Goal: Task Accomplishment & Management: Manage account settings

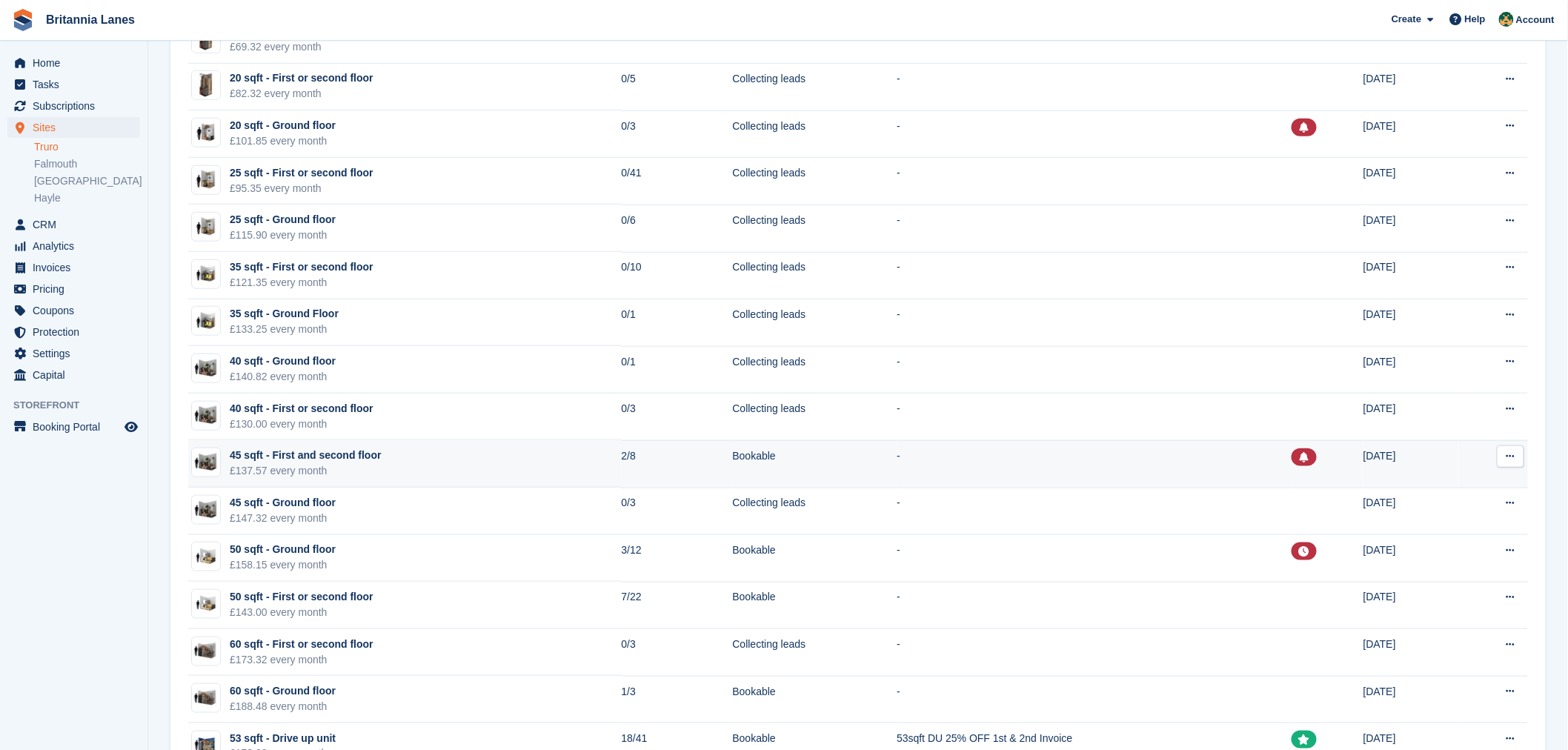
scroll to position [615, 0]
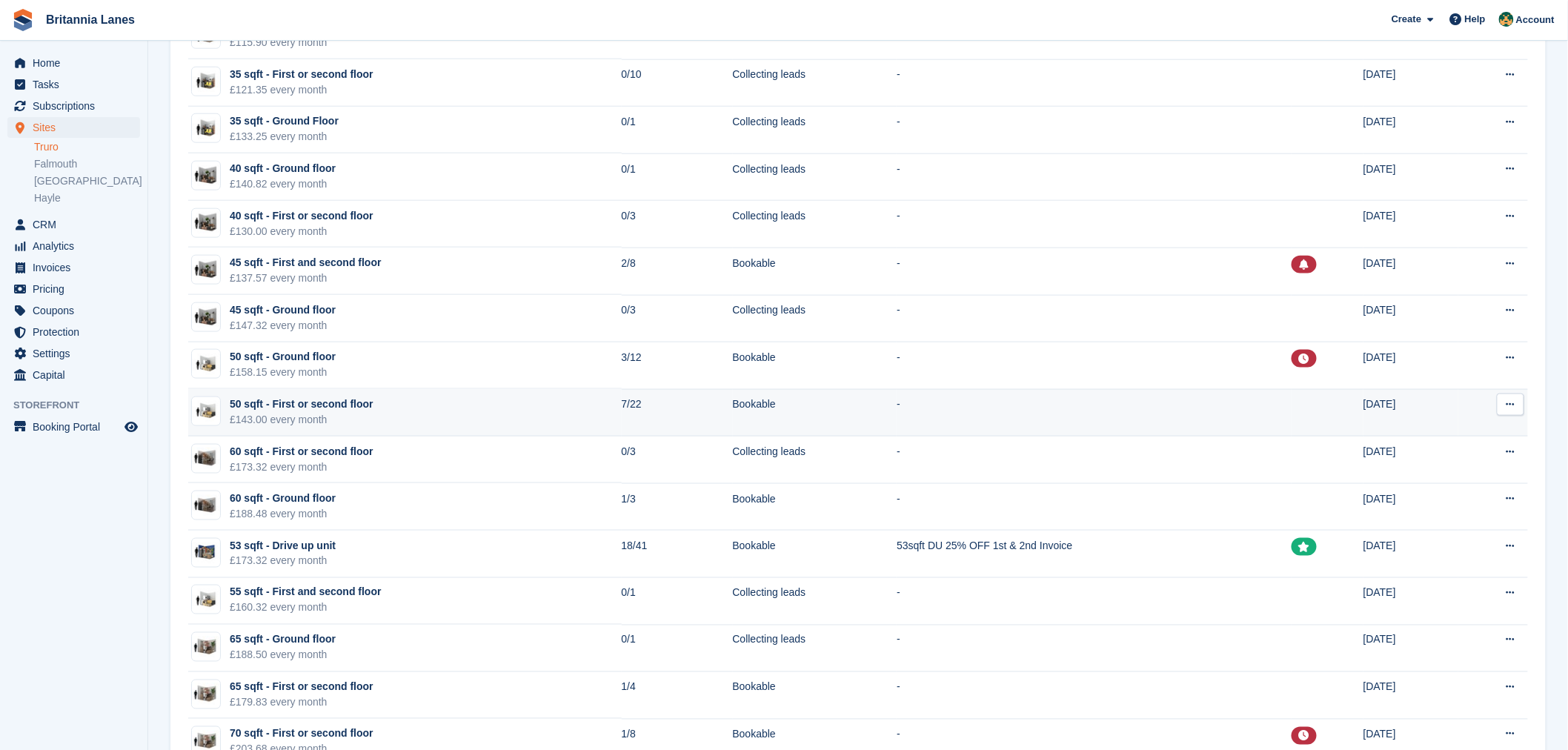
click at [374, 417] on td "50 sqft - First or second floor £143.00 every month" at bounding box center [404, 413] width 433 height 48
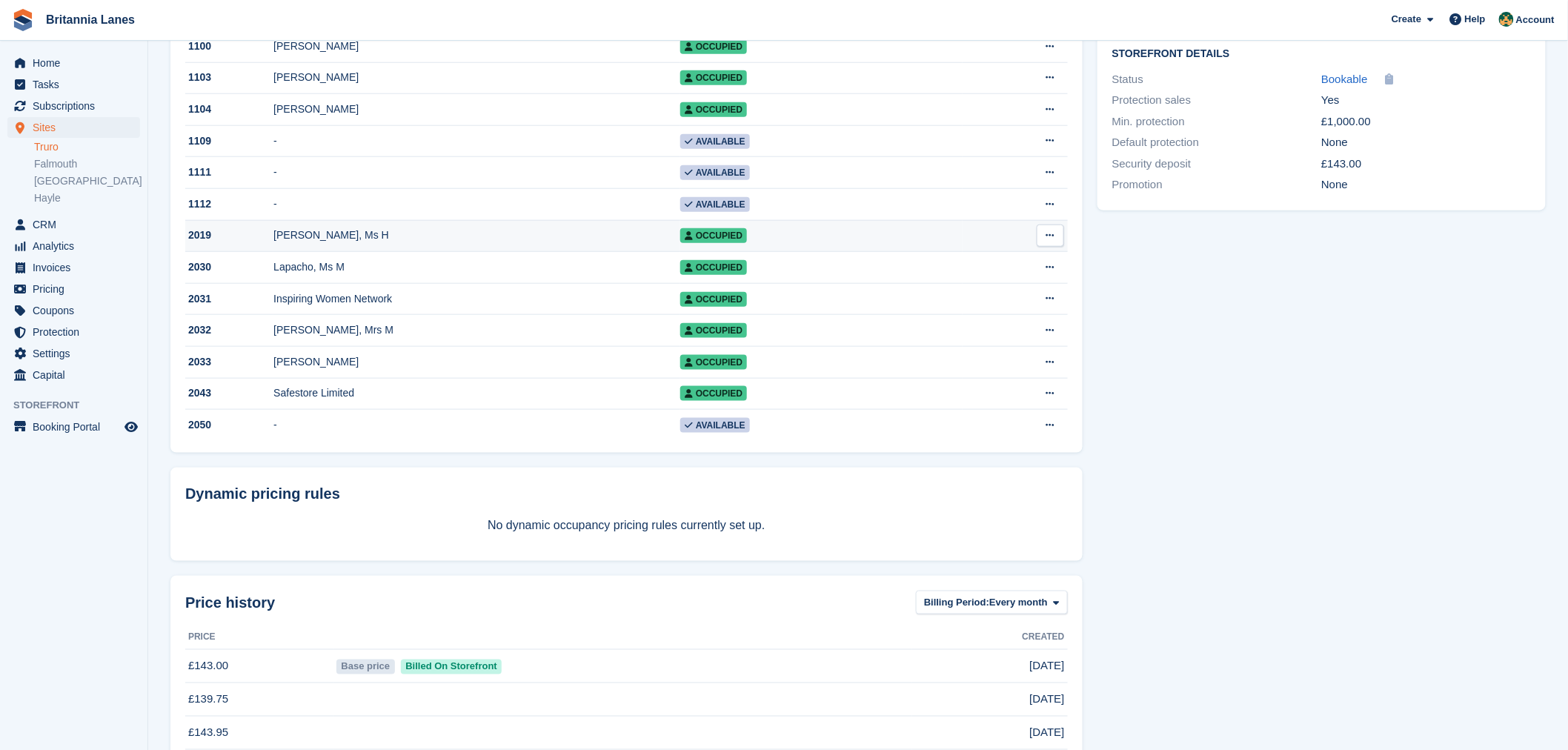
scroll to position [500, 0]
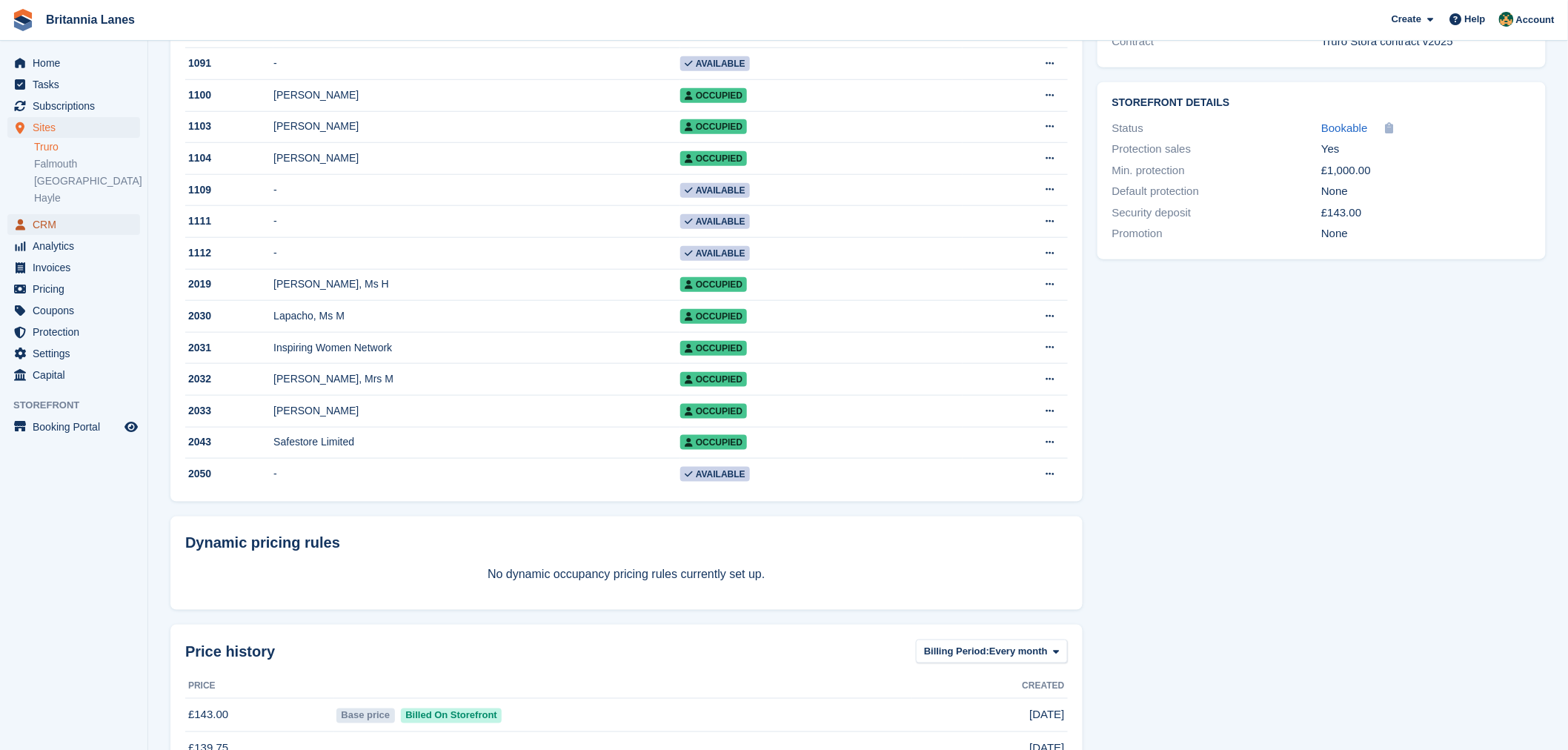
click at [59, 225] on span "CRM" at bounding box center [77, 224] width 89 height 20
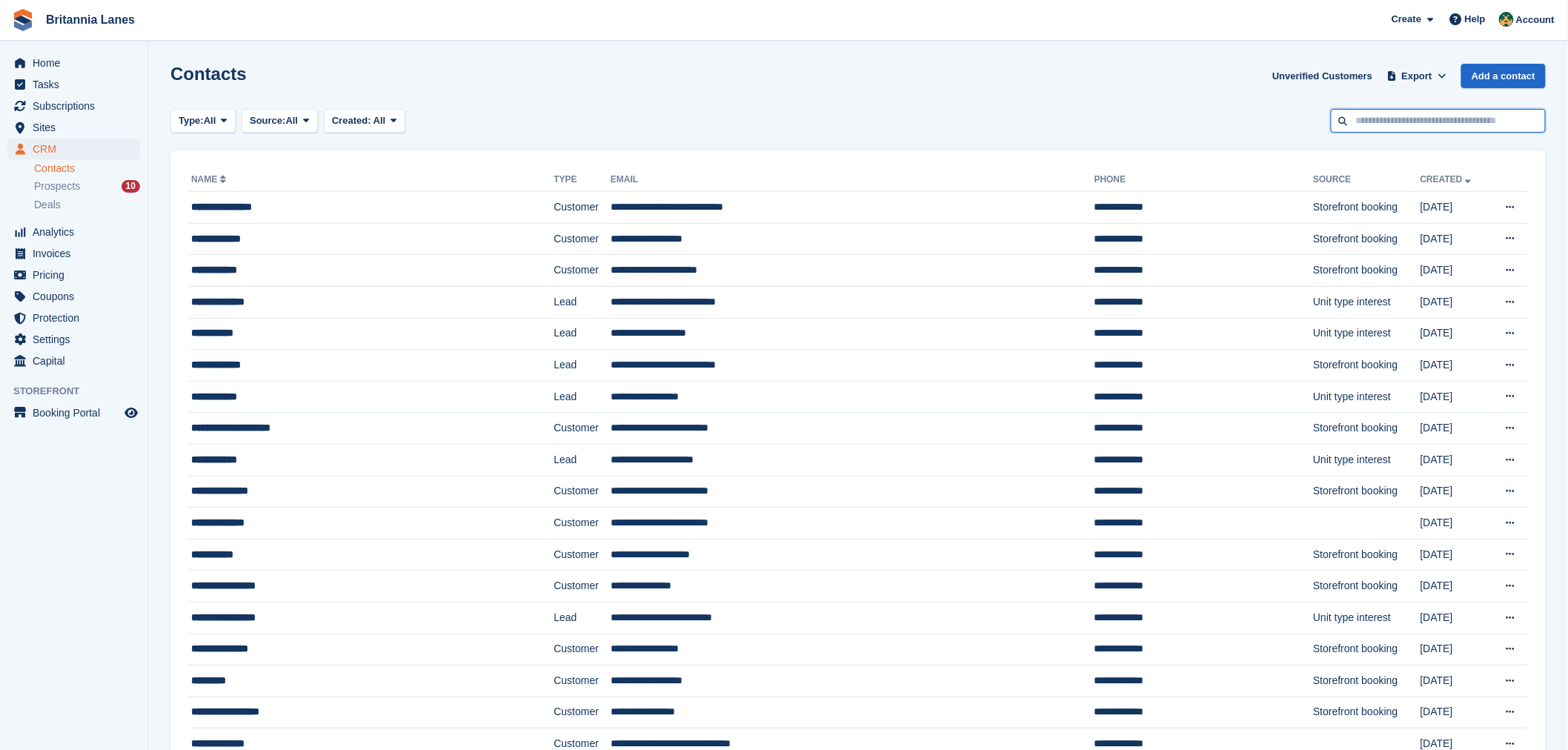
click at [1409, 117] on input "text" at bounding box center [1439, 121] width 215 height 24
type input "*****"
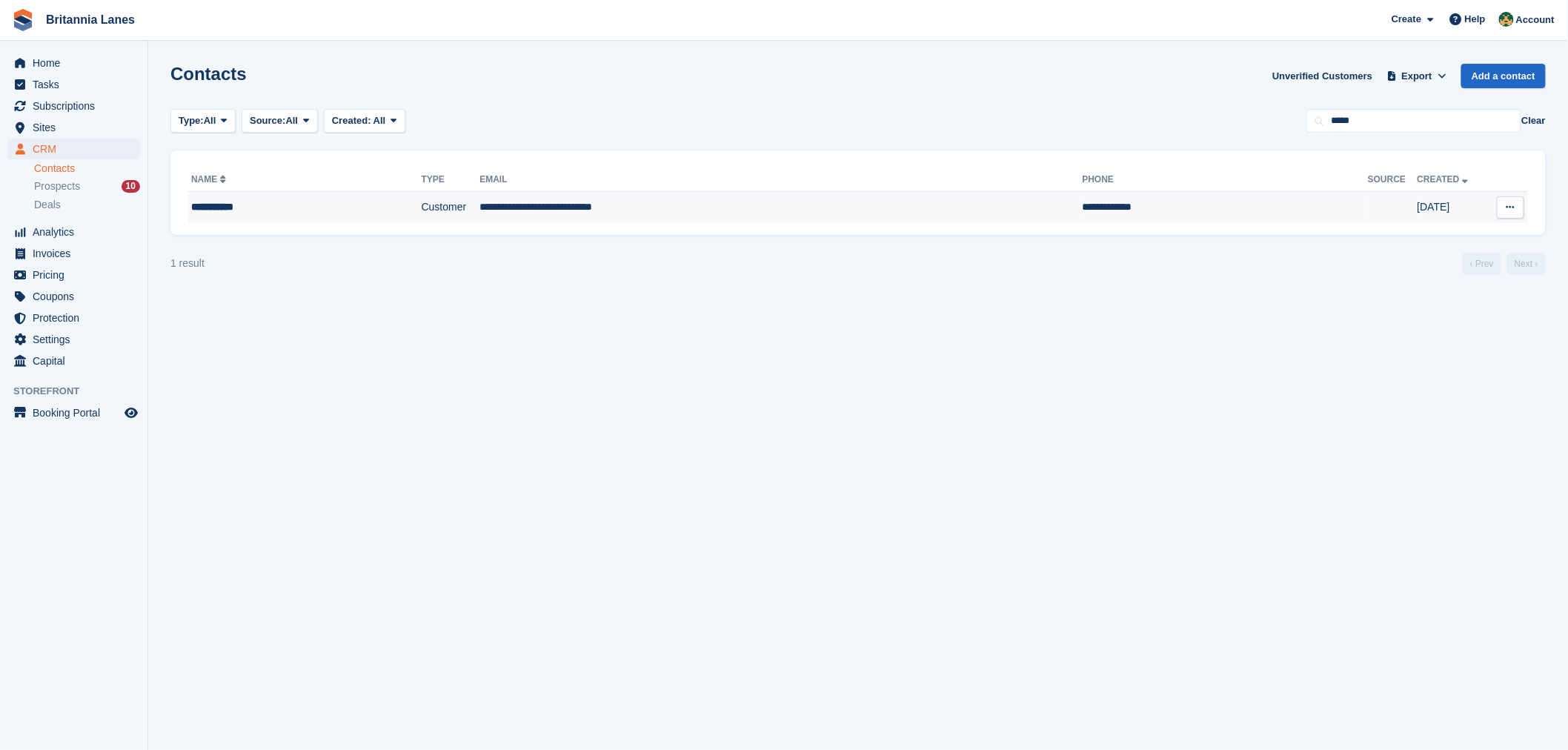
click at [215, 200] on div "**********" at bounding box center [279, 207] width 176 height 16
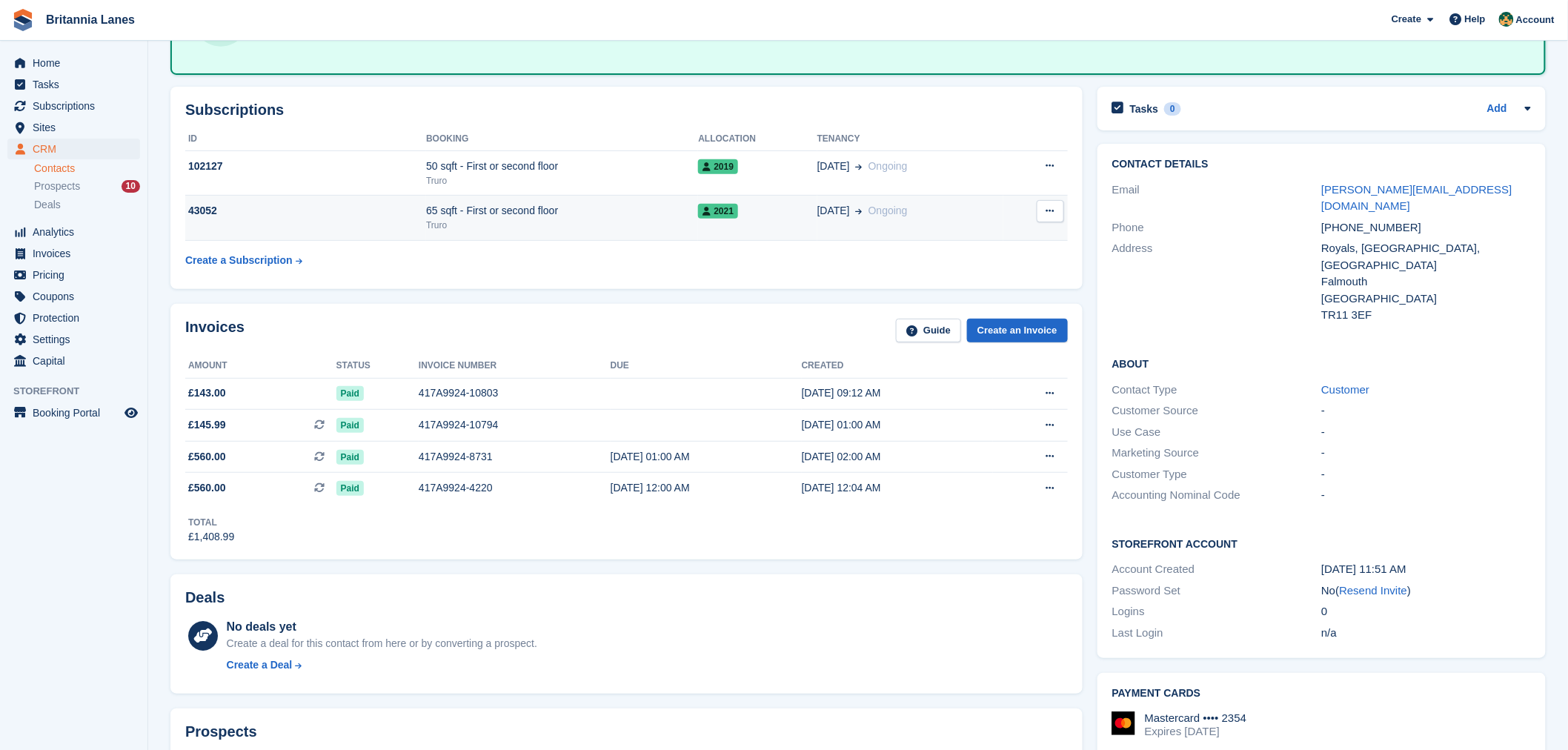
scroll to position [39, 0]
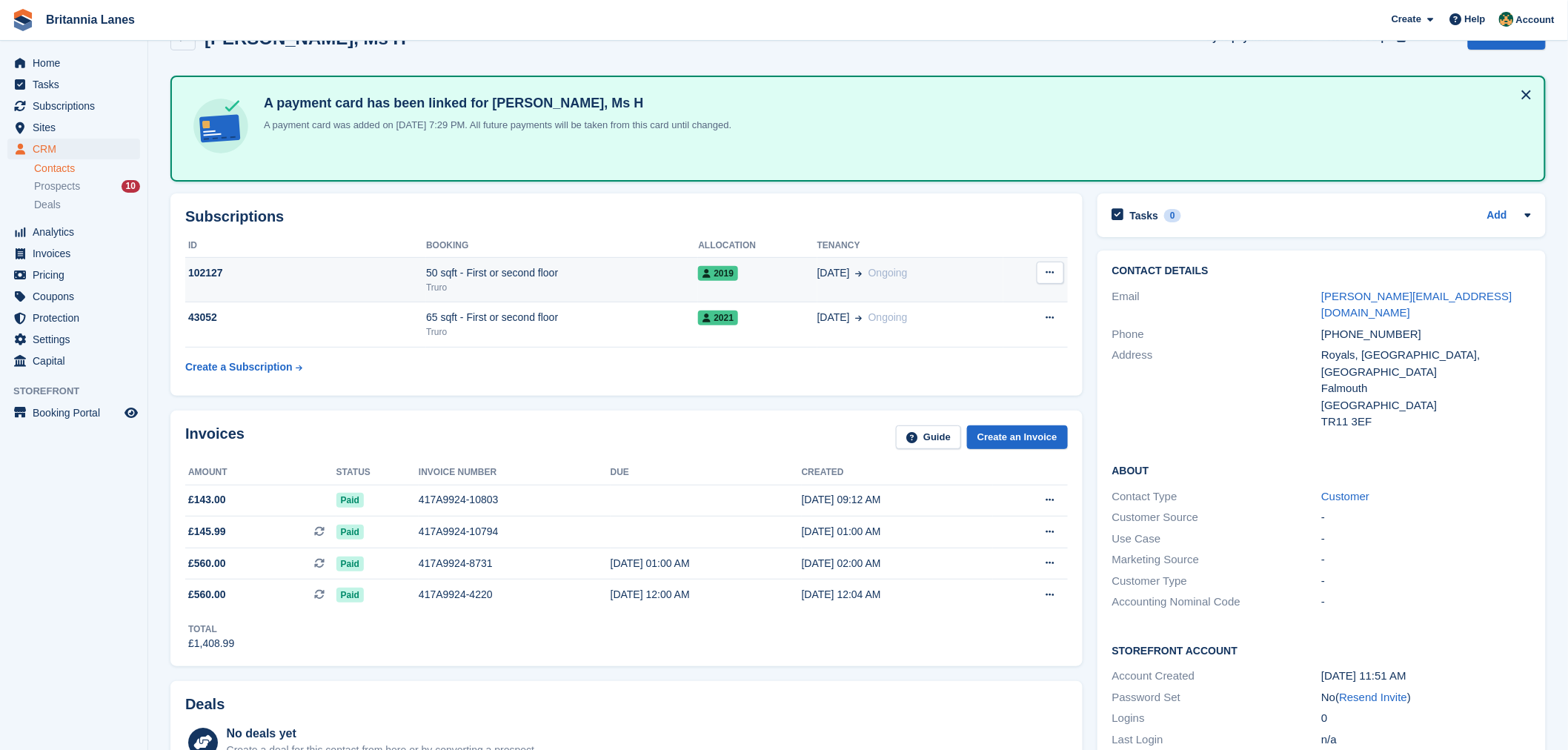
click at [577, 277] on div "50 sqft - First or second floor" at bounding box center [562, 273] width 272 height 16
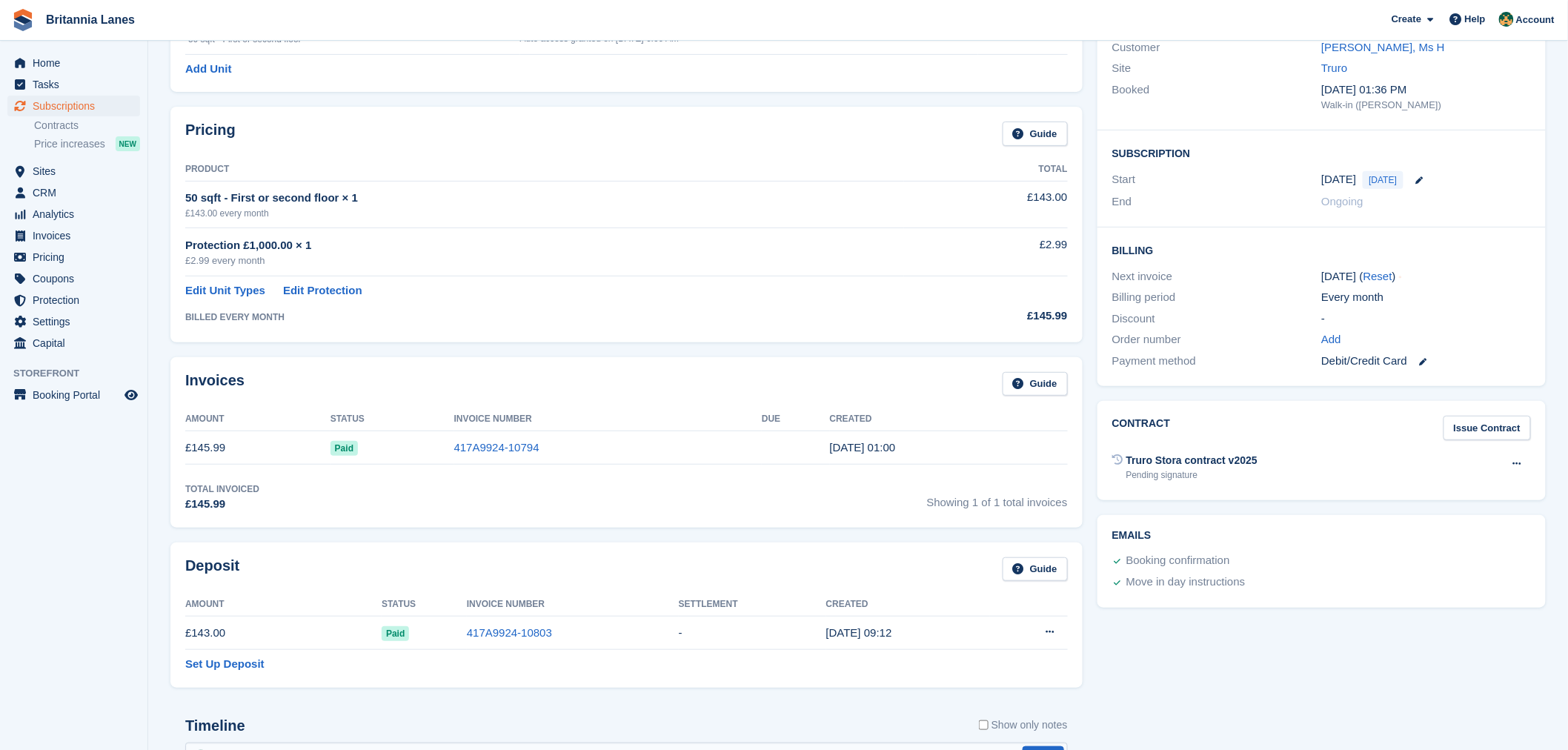
scroll to position [191, 0]
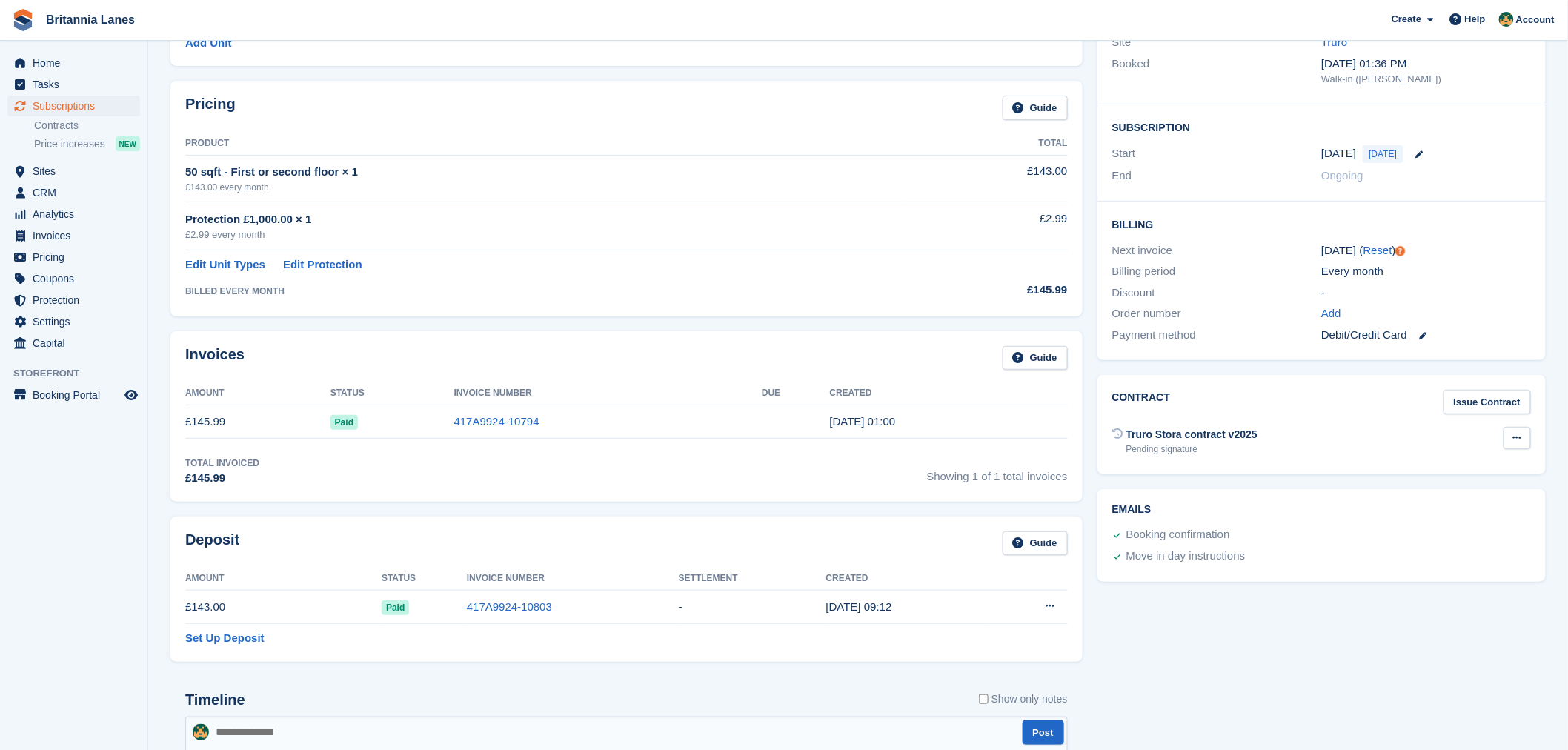
click at [1515, 440] on icon at bounding box center [1517, 437] width 8 height 10
click at [1449, 470] on p "Void contract" at bounding box center [1460, 466] width 129 height 19
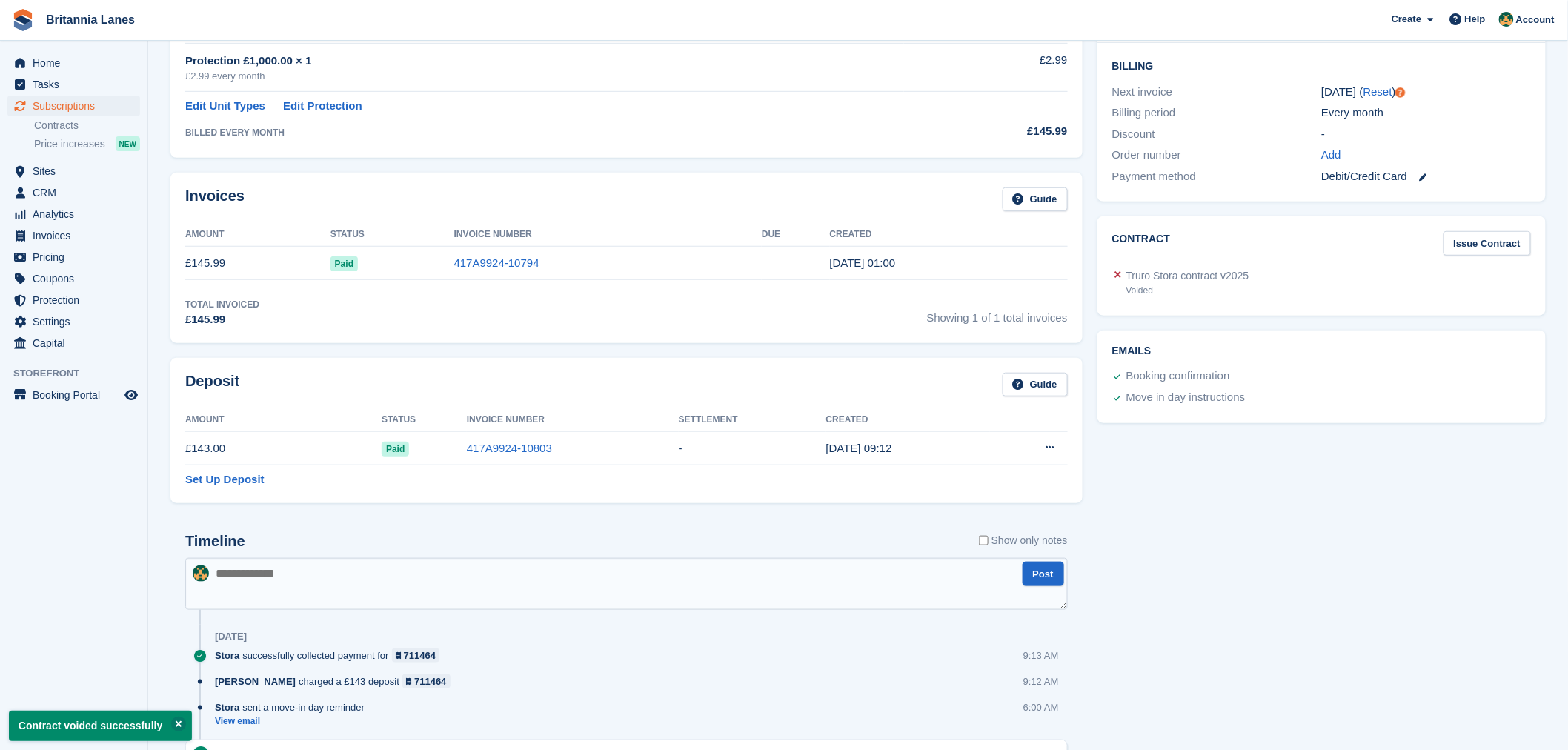
scroll to position [384, 0]
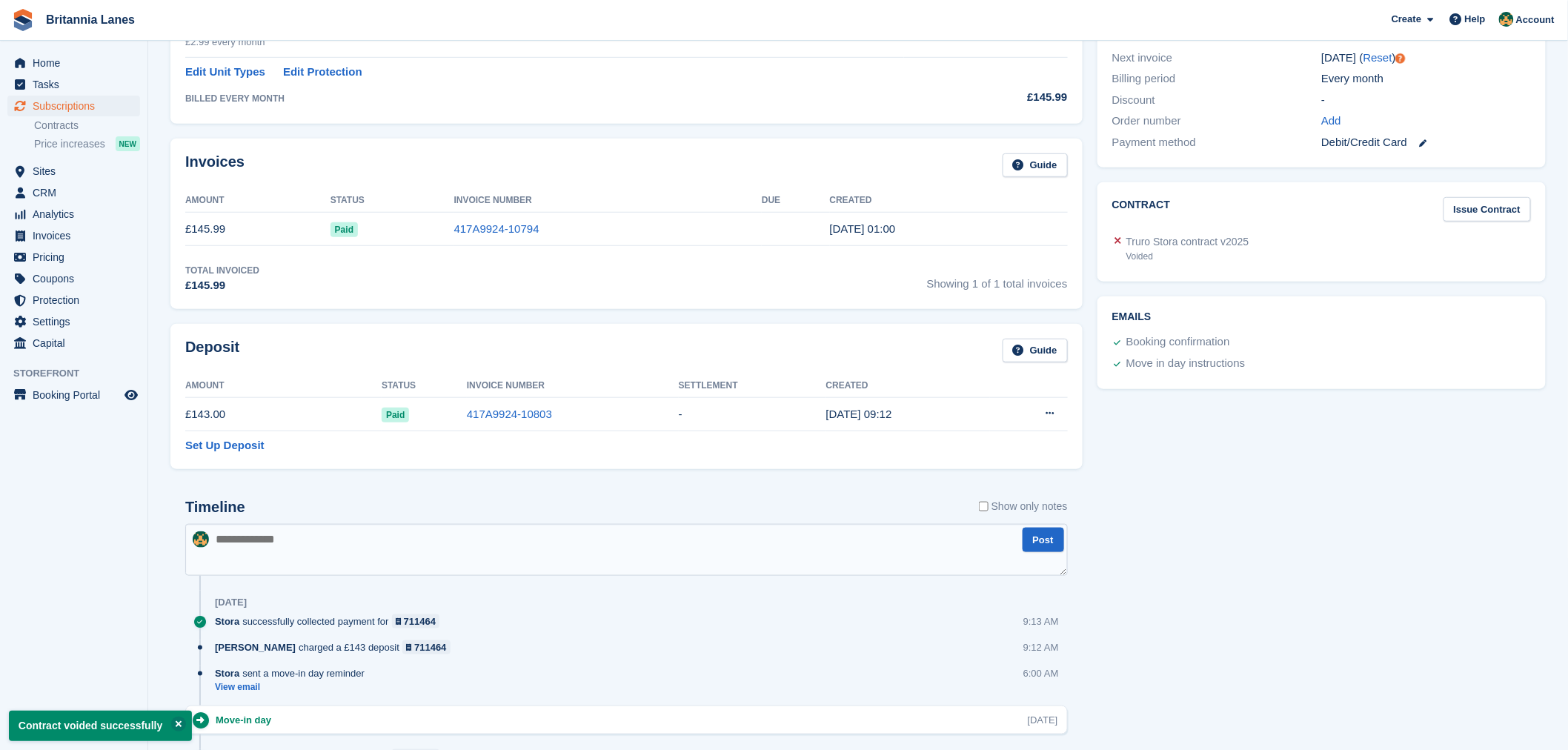
click at [244, 546] on textarea at bounding box center [626, 550] width 882 height 52
type textarea "**********"
click at [1054, 544] on button "Post" at bounding box center [1043, 540] width 42 height 24
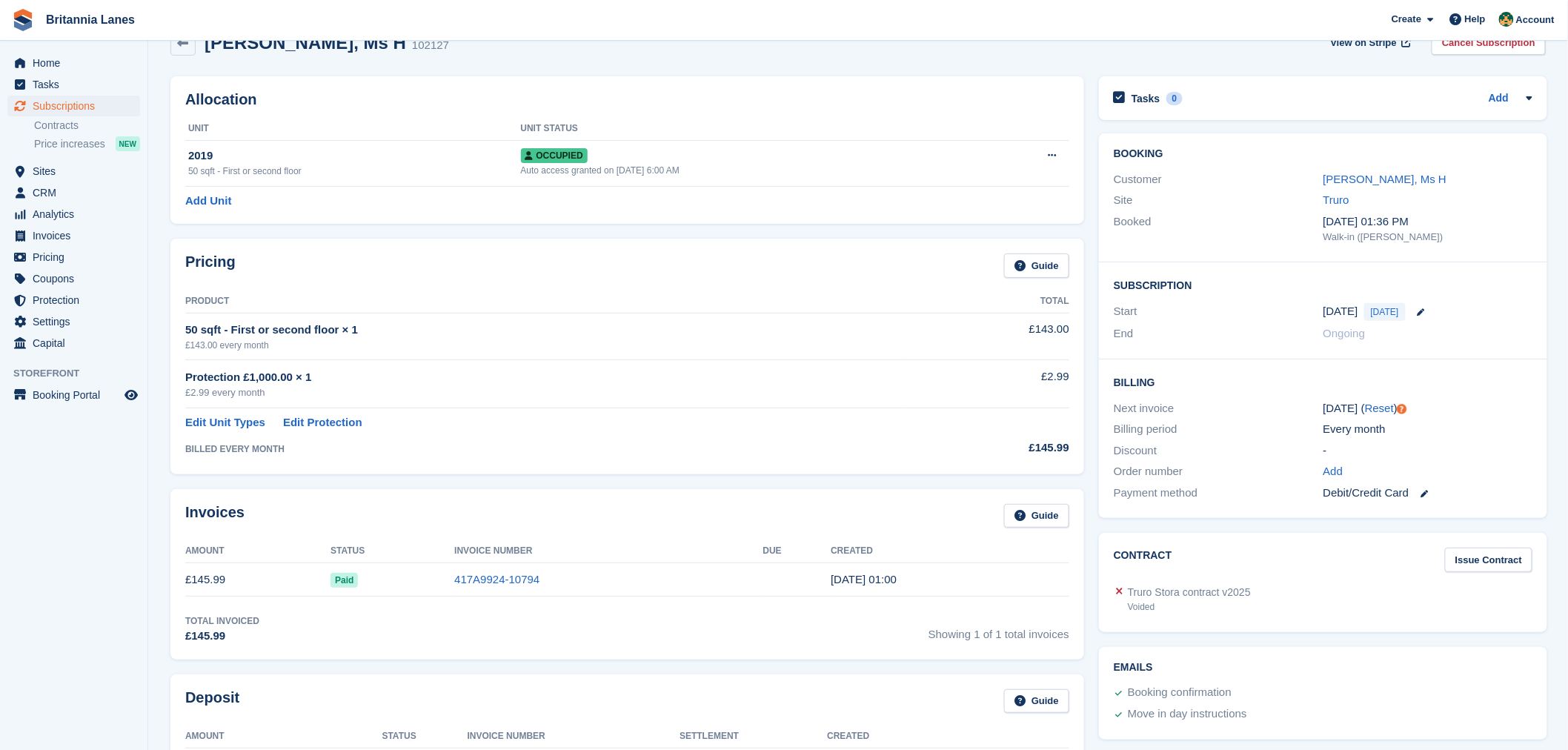
scroll to position [0, 0]
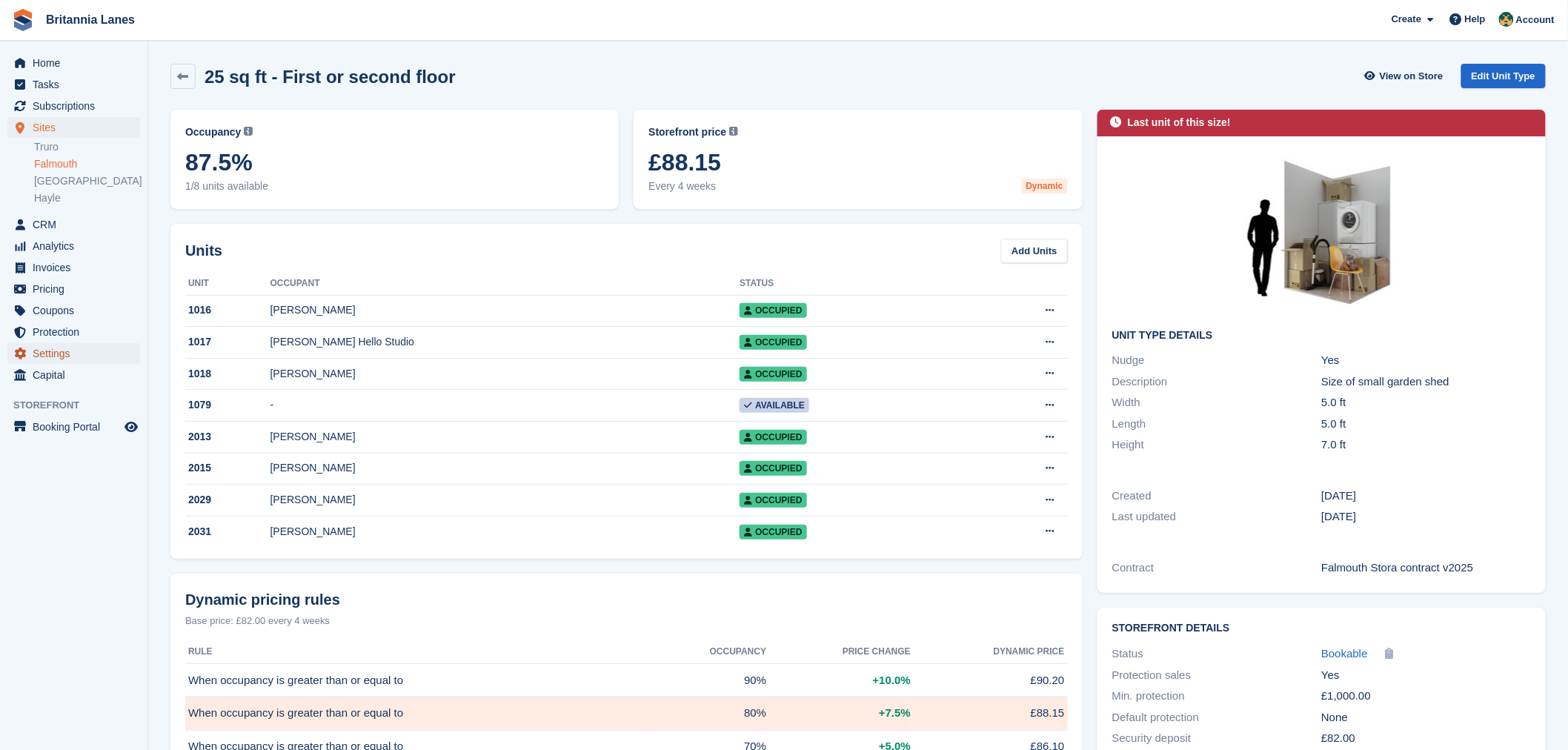
click at [49, 350] on span "Settings" at bounding box center [77, 353] width 89 height 20
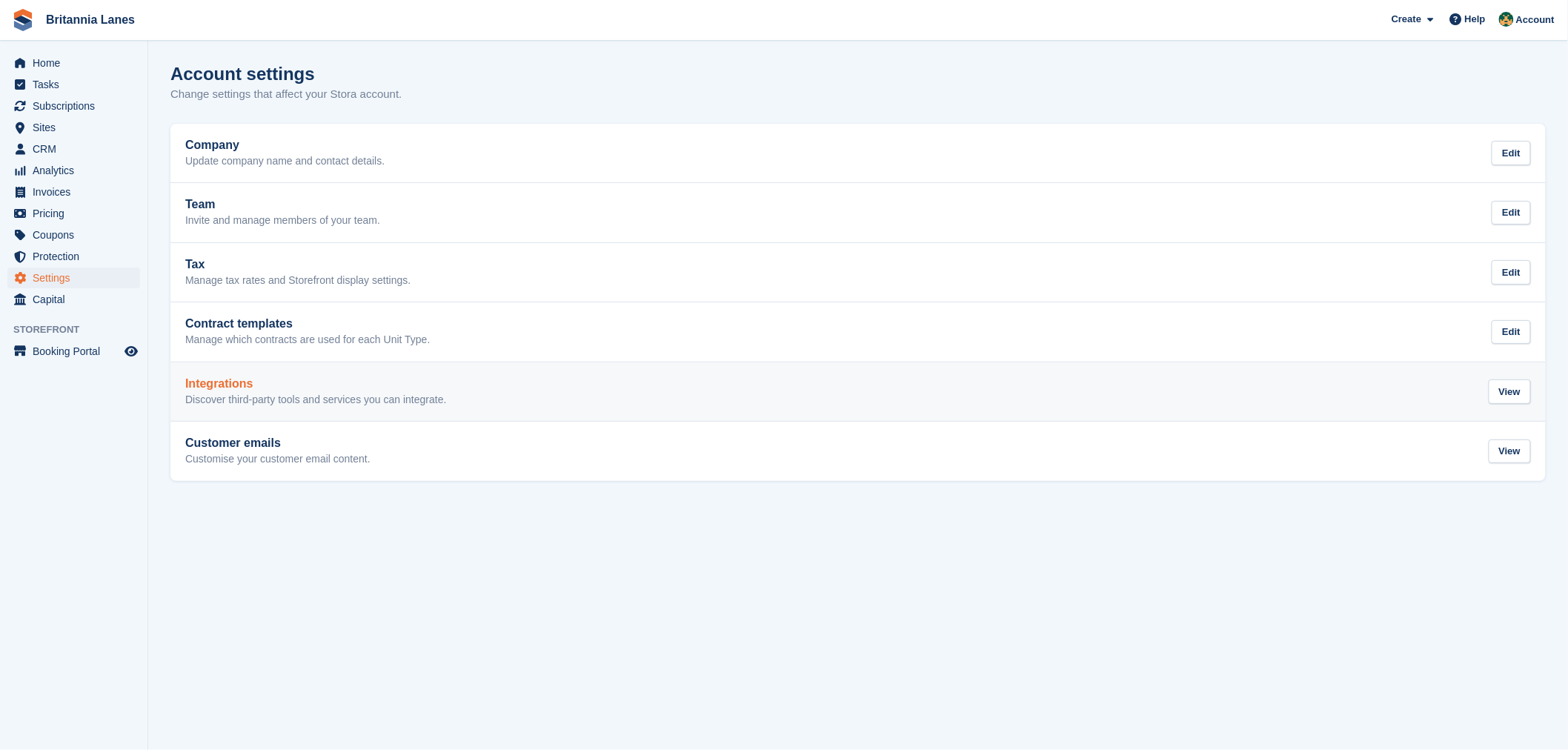
click at [404, 396] on p "Discover third-party tools and services you can integrate." at bounding box center [316, 401] width 262 height 14
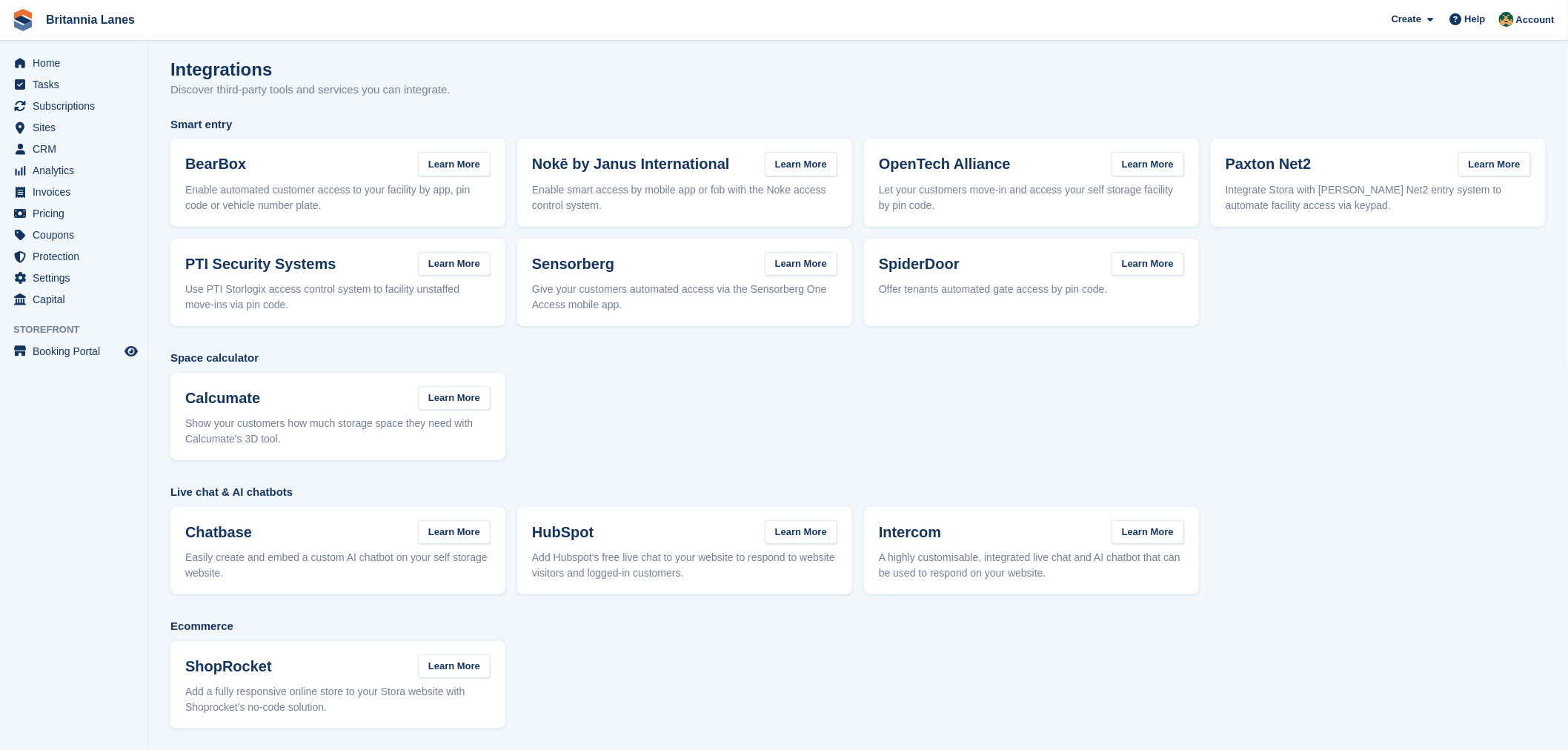
scroll to position [5, 0]
click at [132, 350] on icon "Preview store" at bounding box center [132, 352] width 14 height 12
